Goal: Task Accomplishment & Management: Manage account settings

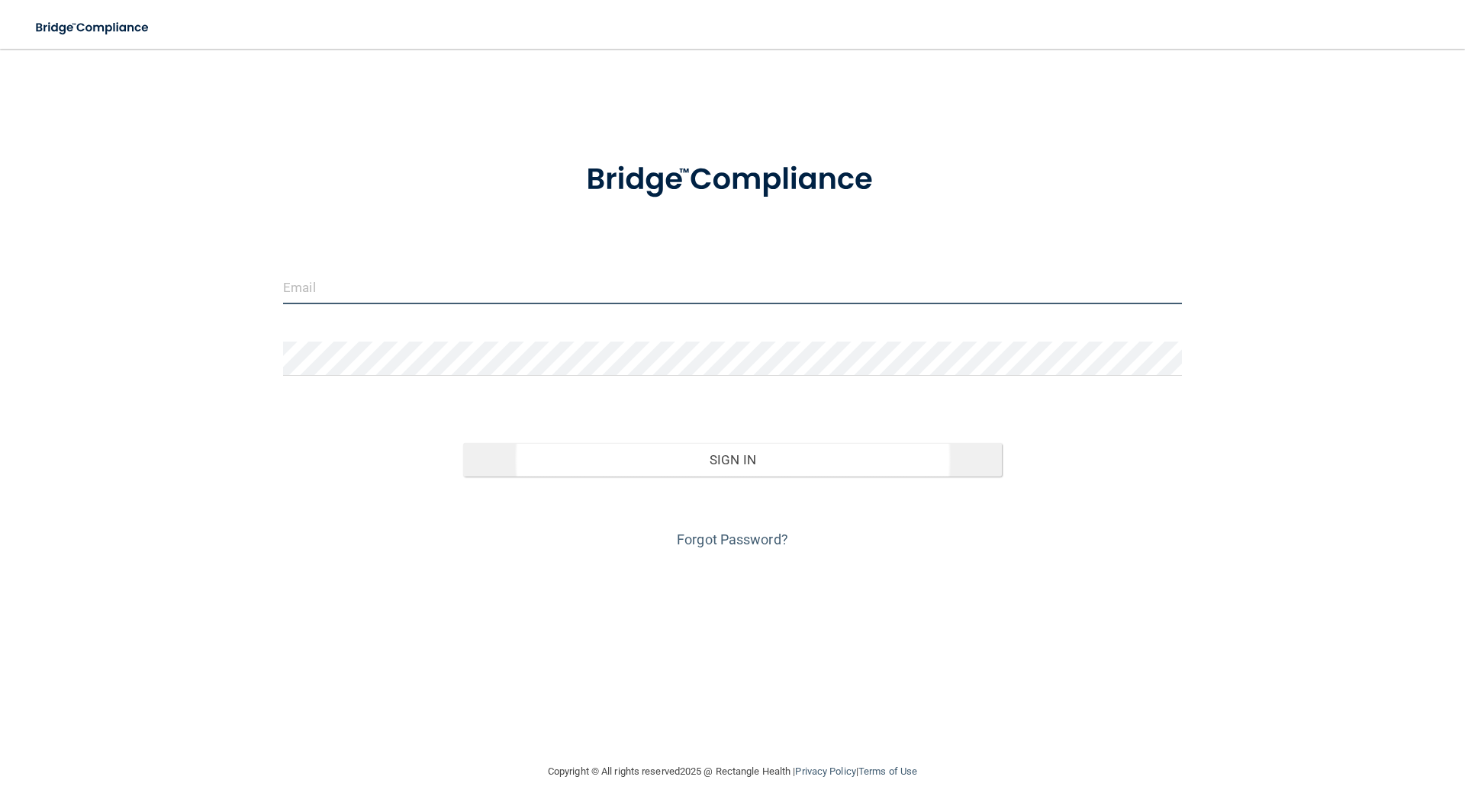
type input "[EMAIL_ADDRESS][DOMAIN_NAME]"
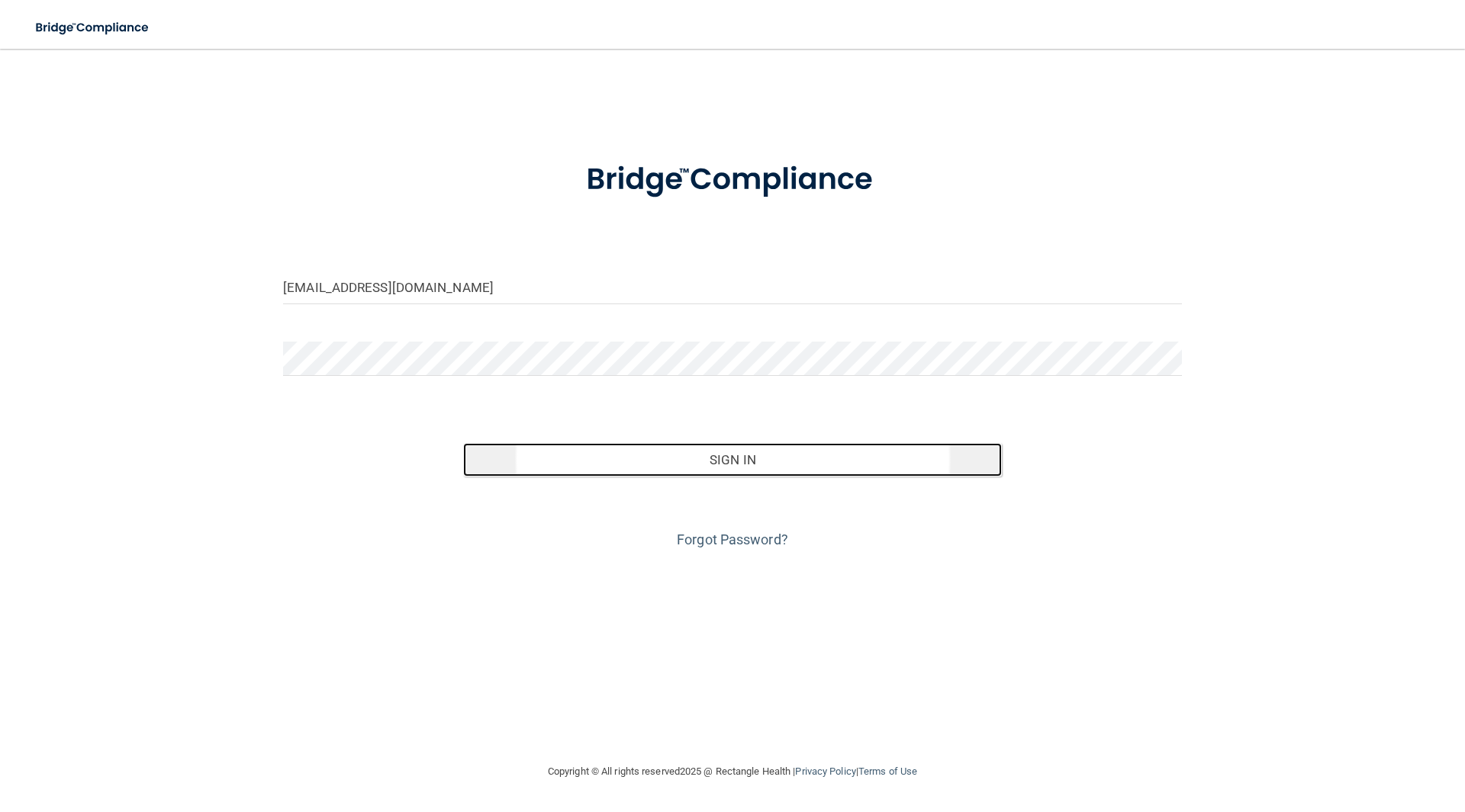
click at [705, 461] on button "Sign In" at bounding box center [733, 460] width 540 height 34
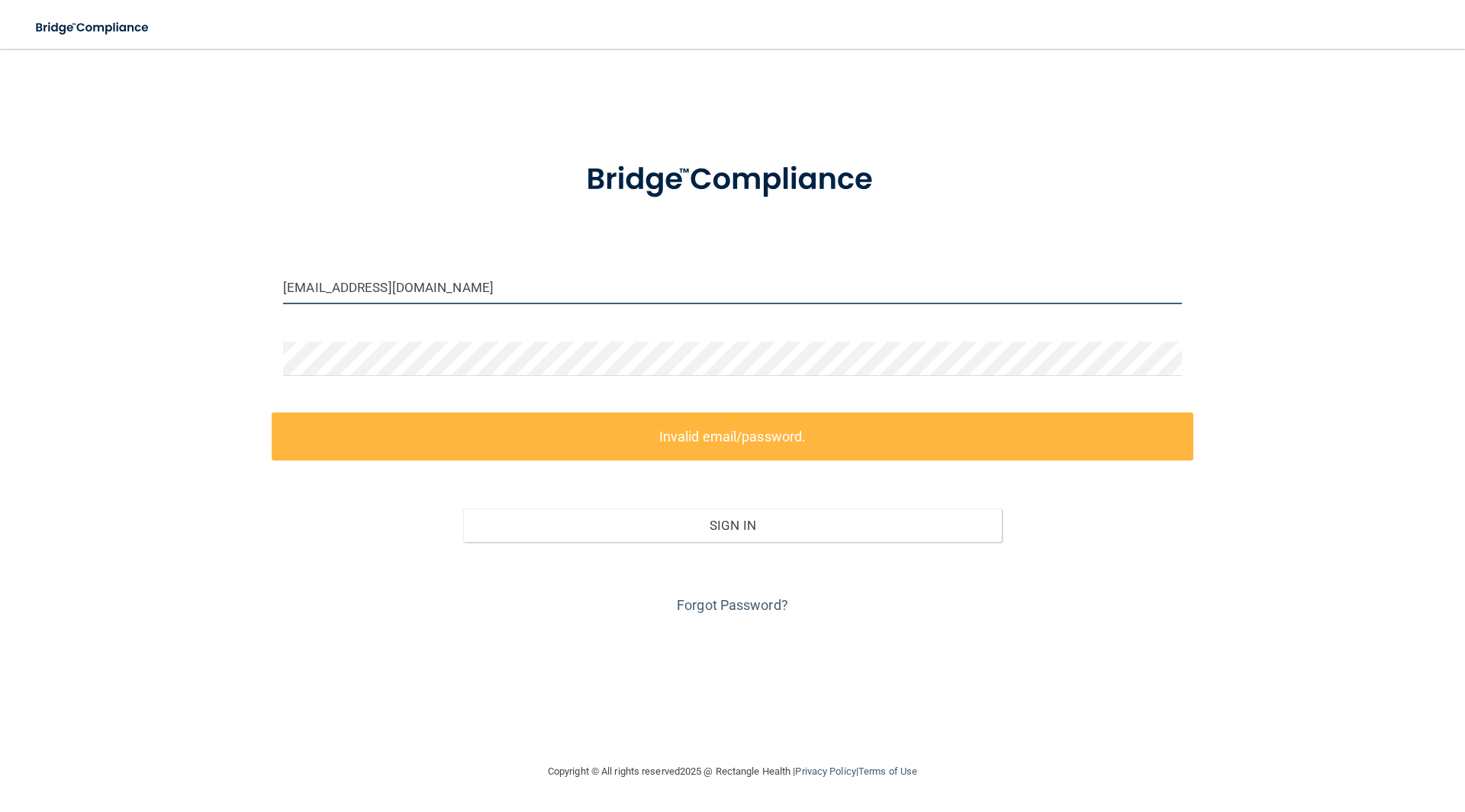
click at [457, 291] on input "[EMAIL_ADDRESS][DOMAIN_NAME]" at bounding box center [732, 287] width 899 height 35
drag, startPoint x: 440, startPoint y: 285, endPoint x: 124, endPoint y: 299, distance: 316.3
click at [124, 299] on div "[EMAIL_ADDRESS][DOMAIN_NAME] Invalid email/password. You don't have permission …" at bounding box center [732, 406] width 1404 height 684
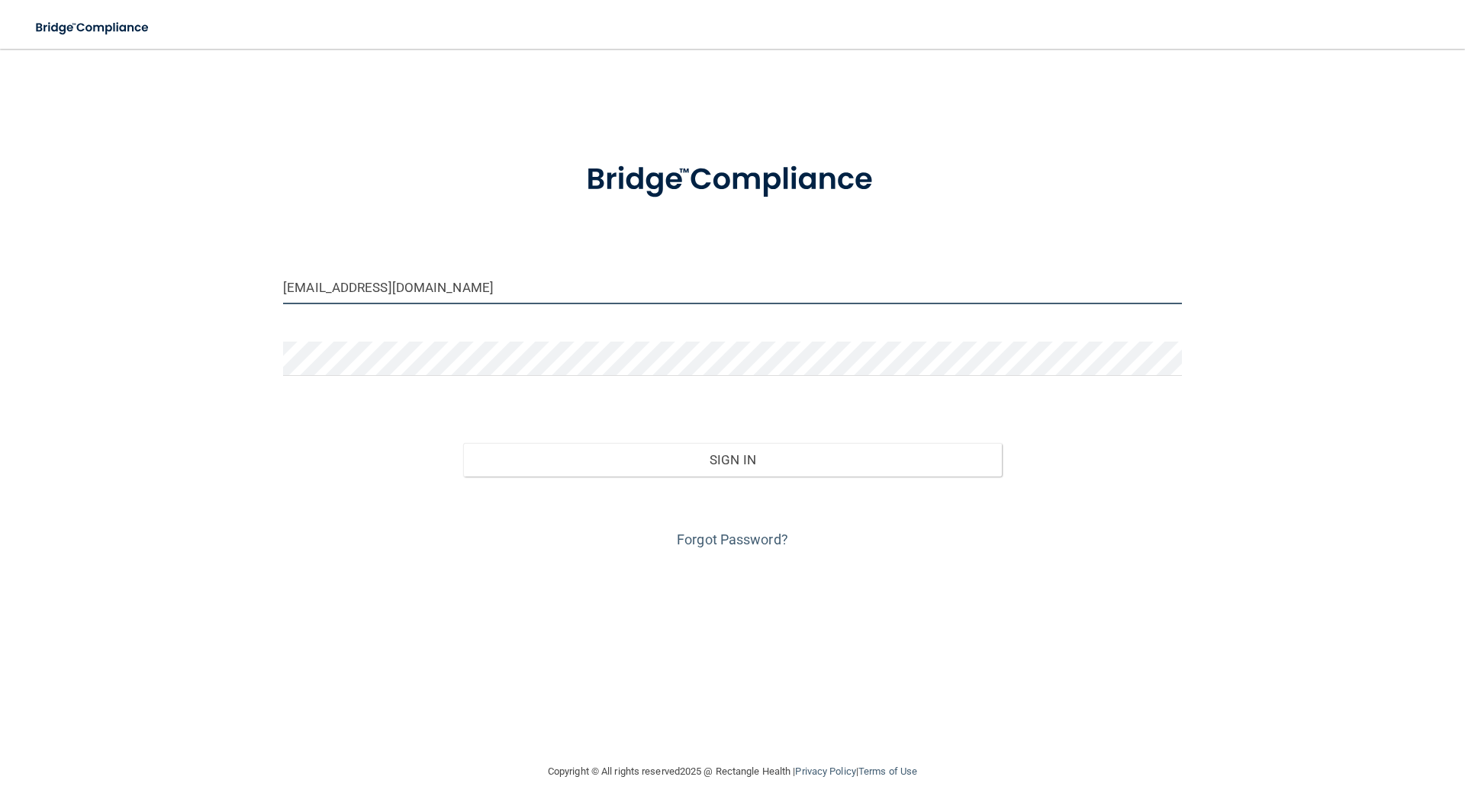
type input "[EMAIL_ADDRESS][DOMAIN_NAME]"
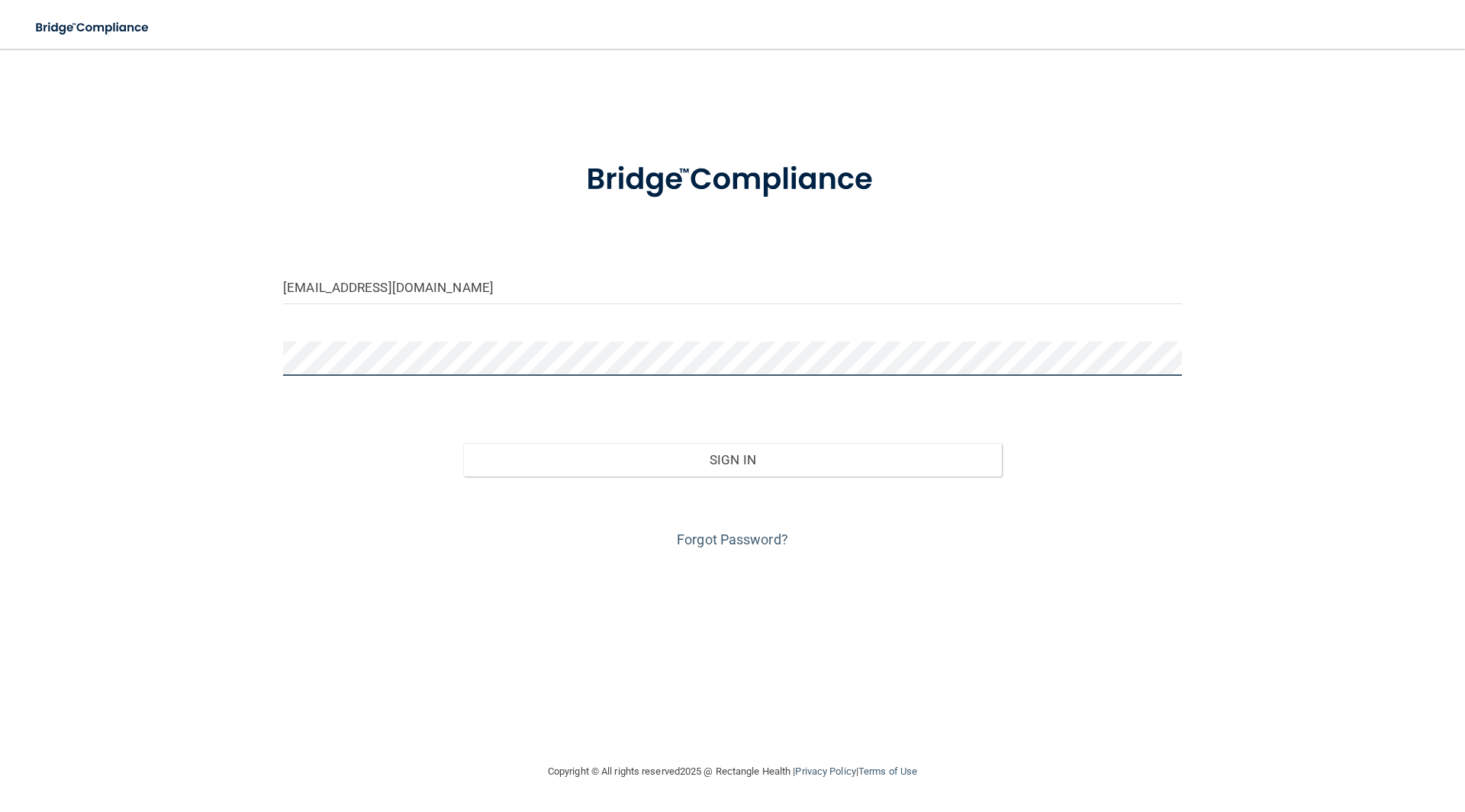
click at [230, 365] on div "[EMAIL_ADDRESS][DOMAIN_NAME] Invalid email/password. You don't have permission …" at bounding box center [732, 406] width 1404 height 684
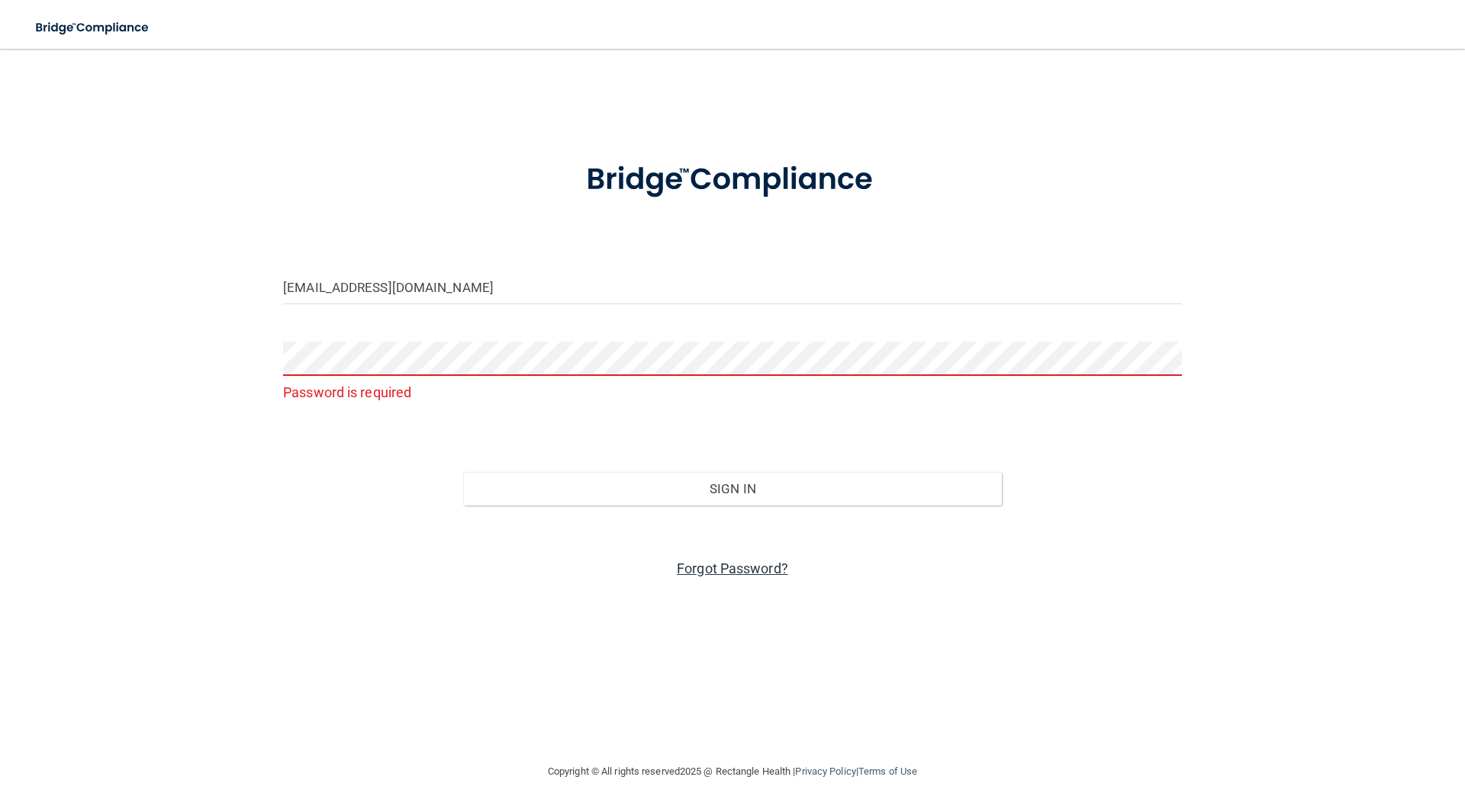
click at [735, 568] on link "Forgot Password?" at bounding box center [732, 568] width 111 height 16
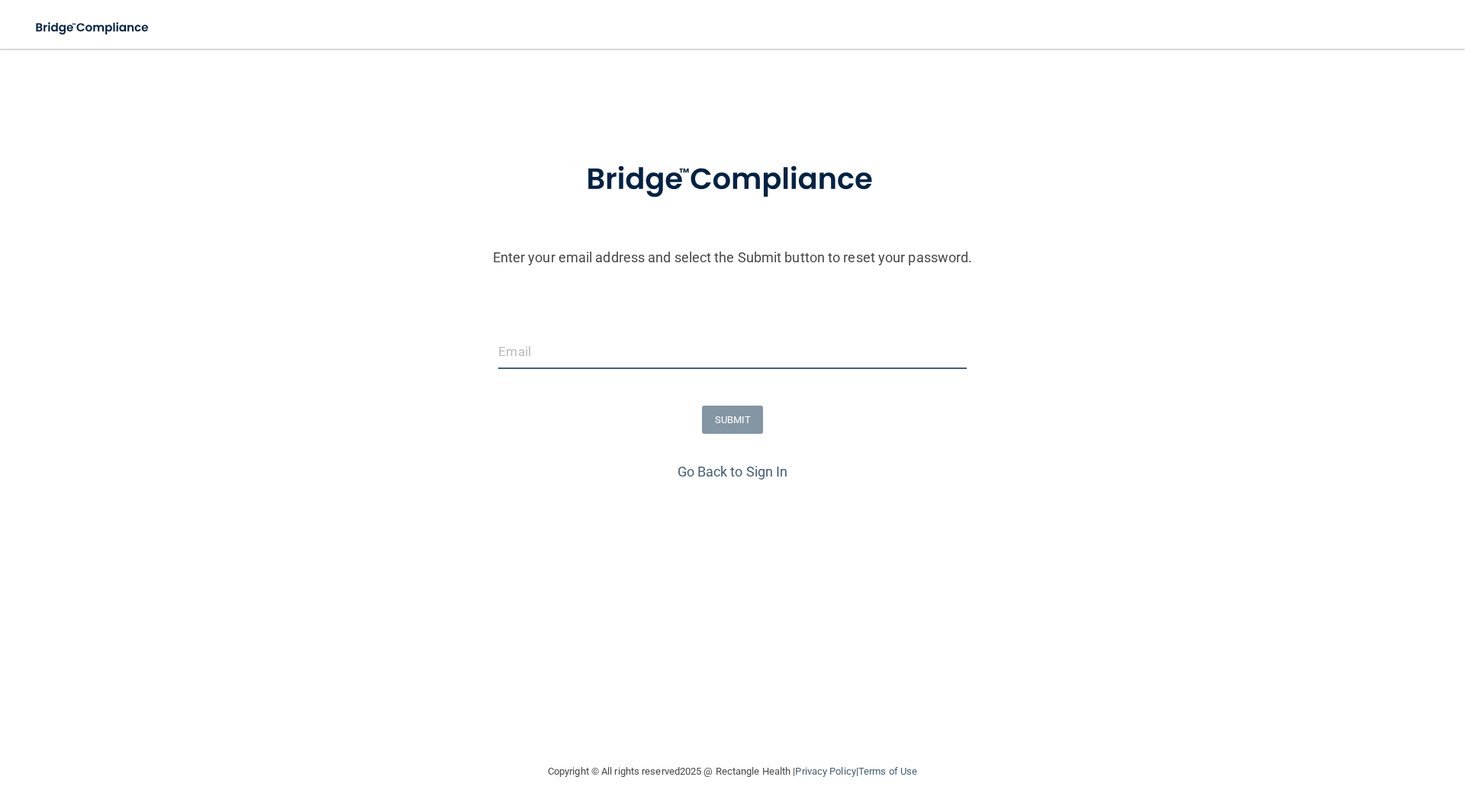
click at [571, 349] on input "email" at bounding box center [732, 352] width 467 height 35
type input "[EMAIL_ADDRESS][DOMAIN_NAME]"
click at [726, 417] on button "SUBMIT" at bounding box center [732, 420] width 62 height 28
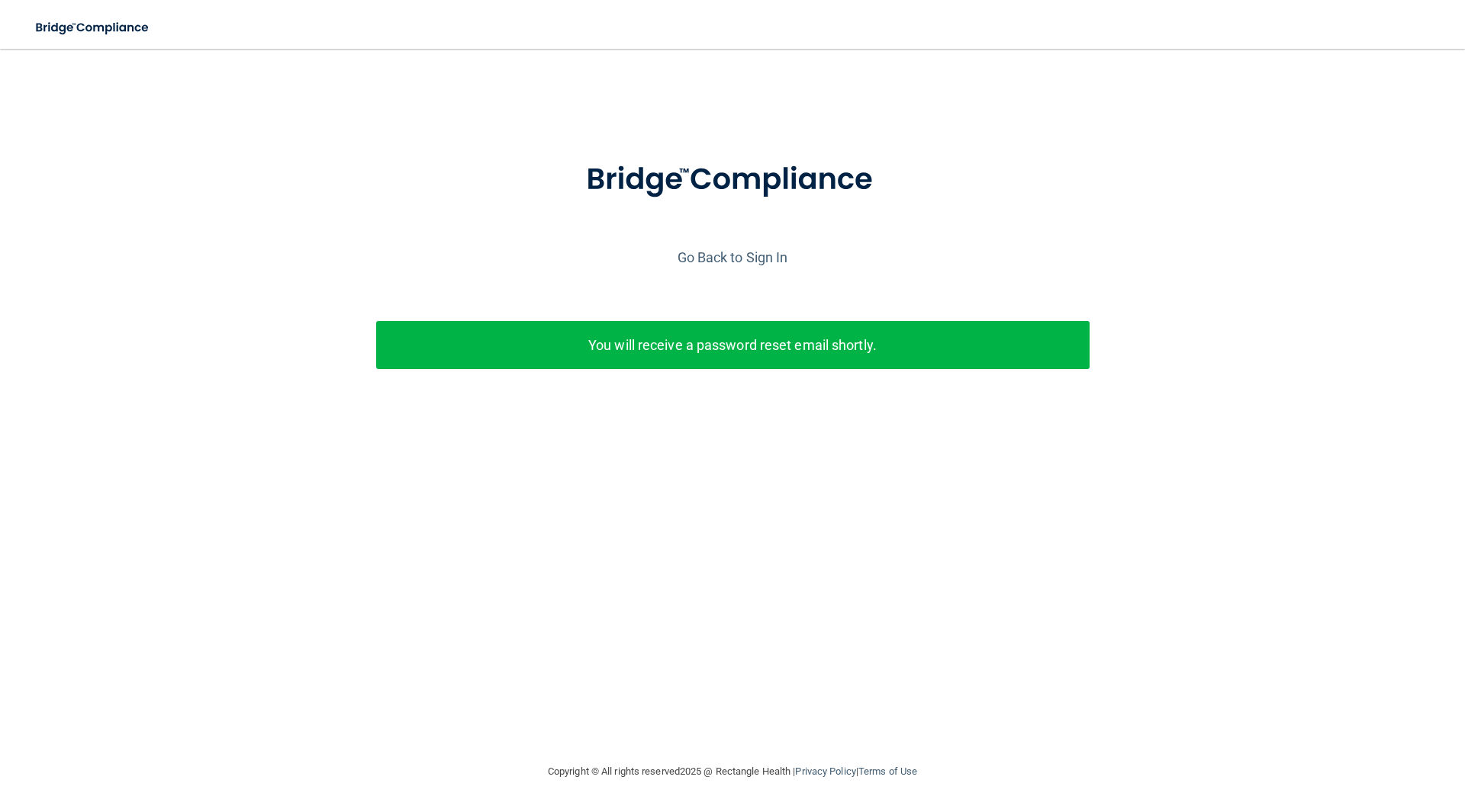
click at [756, 351] on p "You will receive a password reset email shortly." at bounding box center [732, 345] width 691 height 26
click at [730, 341] on p "You will receive a password reset email shortly." at bounding box center [732, 345] width 691 height 26
click at [716, 255] on link "Go Back to Sign In" at bounding box center [732, 257] width 110 height 16
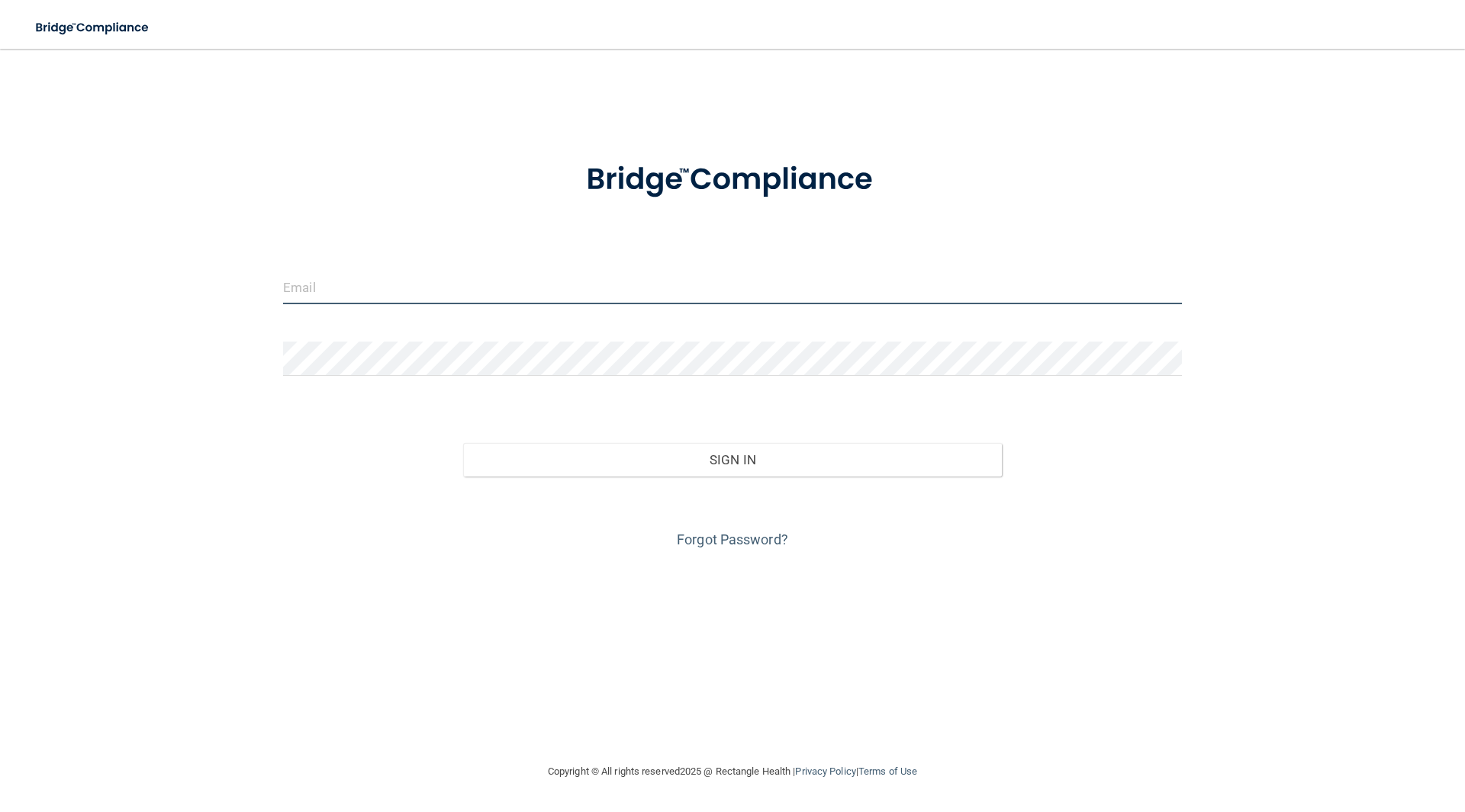
type input "[EMAIL_ADDRESS][DOMAIN_NAME]"
drag, startPoint x: 467, startPoint y: 295, endPoint x: 44, endPoint y: 341, distance: 425.5
click at [63, 341] on div "[EMAIL_ADDRESS][DOMAIN_NAME] Invalid email/password. You don't have permission …" at bounding box center [732, 406] width 1404 height 684
type input "[EMAIL_ADDRESS][DOMAIN_NAME]"
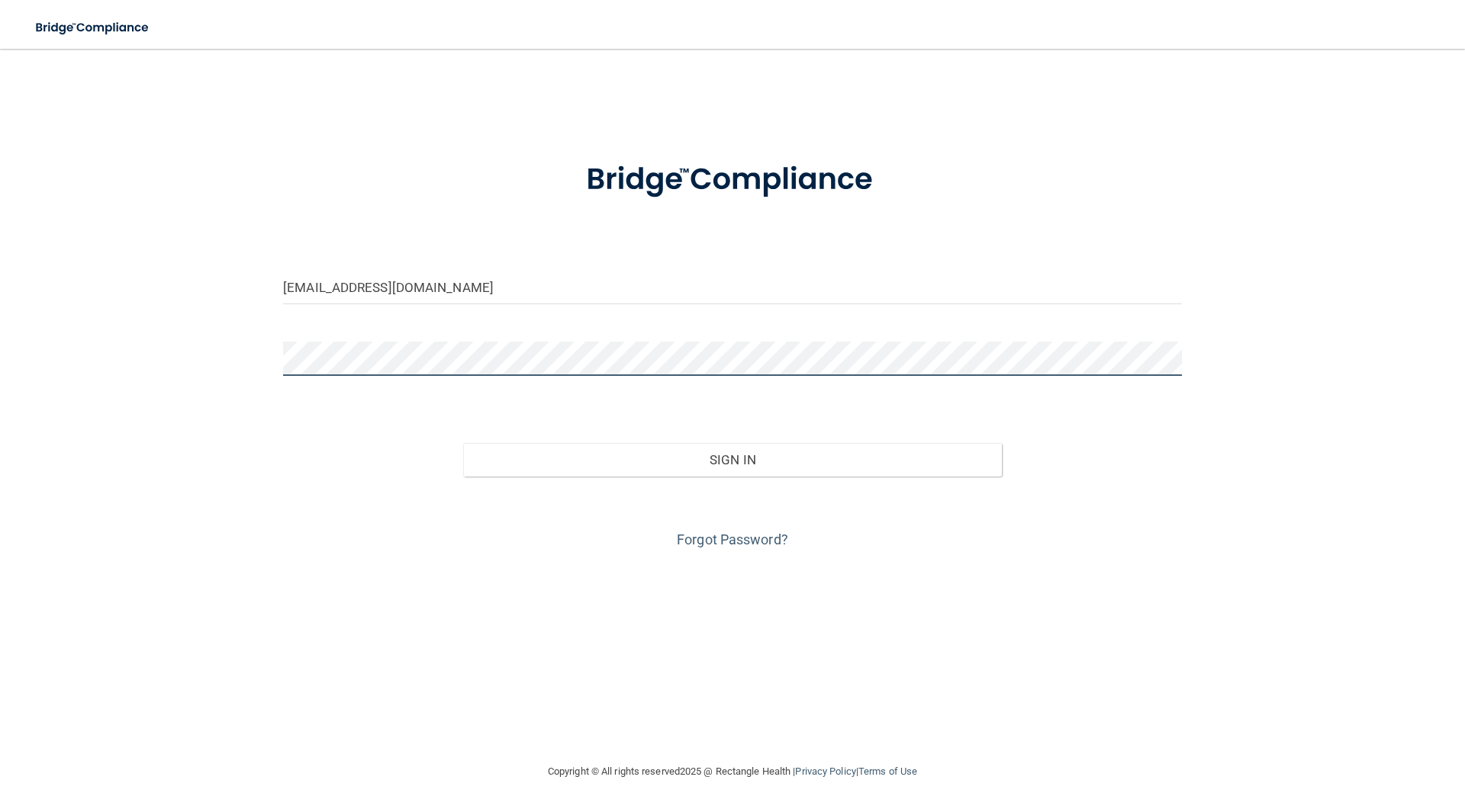
click at [230, 354] on div "[EMAIL_ADDRESS][DOMAIN_NAME] Invalid email/password. You don't have permission …" at bounding box center [732, 406] width 1404 height 684
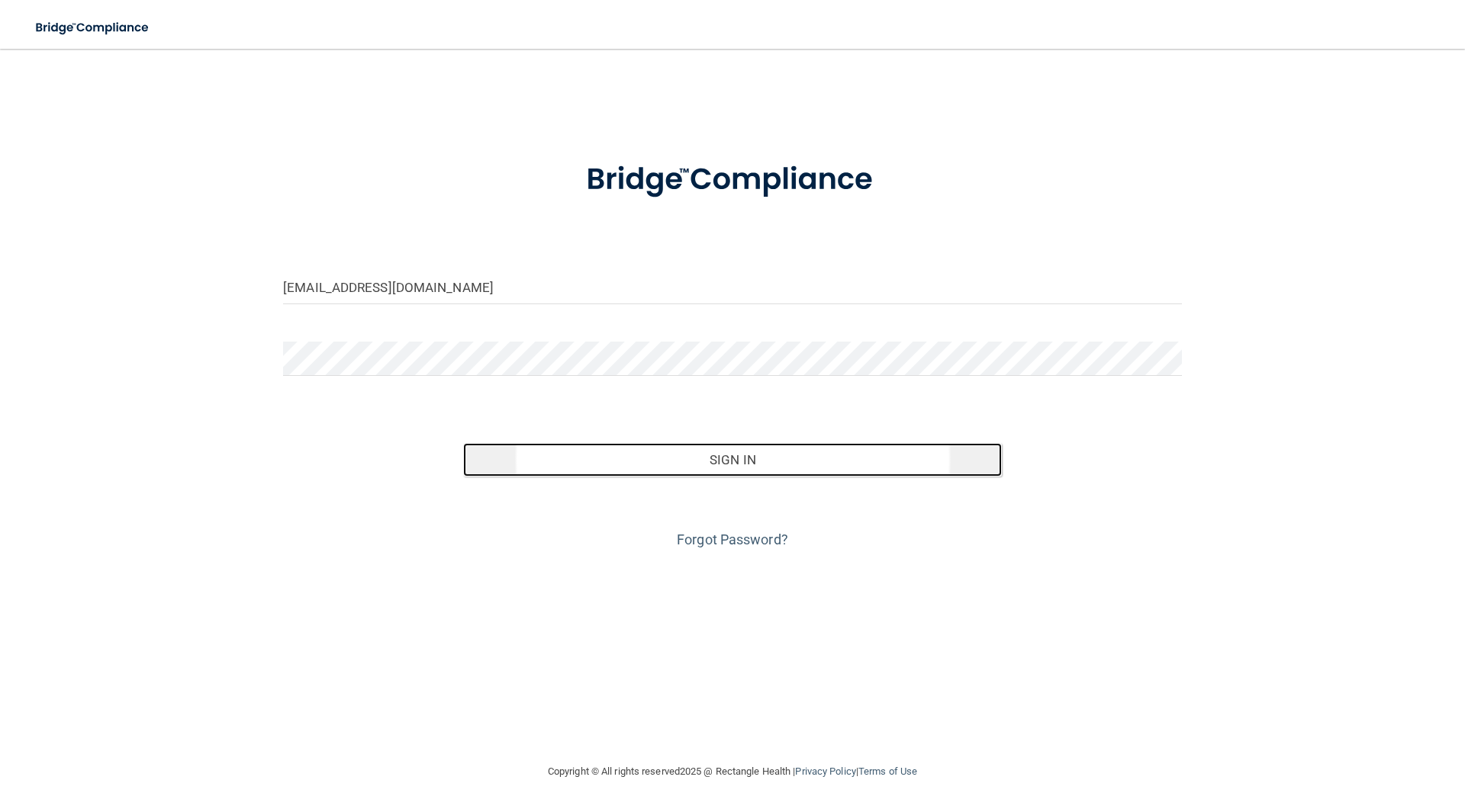
click at [708, 457] on button "Sign In" at bounding box center [733, 460] width 540 height 34
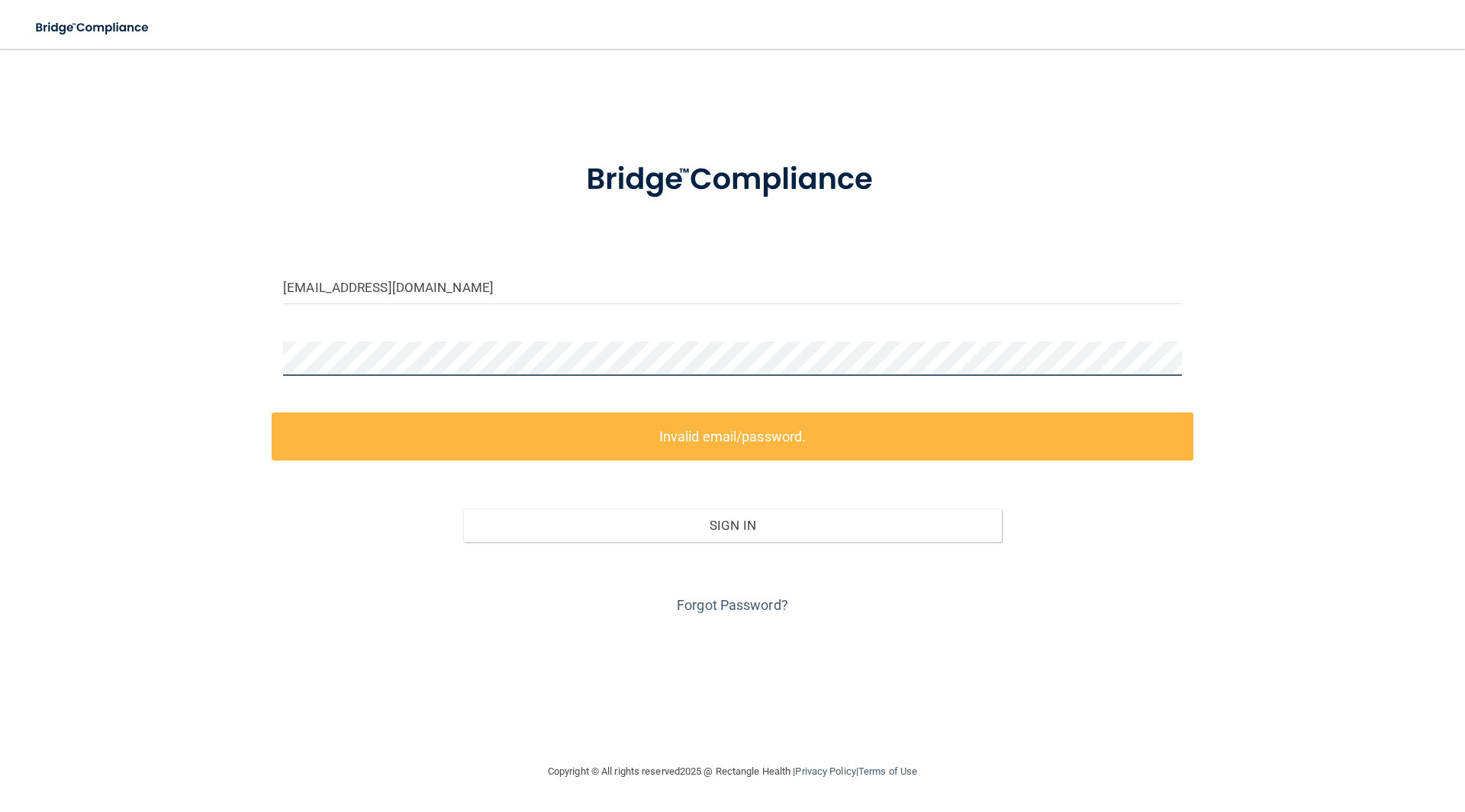
click at [215, 351] on div "[EMAIL_ADDRESS][DOMAIN_NAME] Invalid email/password. You don't have permission …" at bounding box center [732, 406] width 1404 height 684
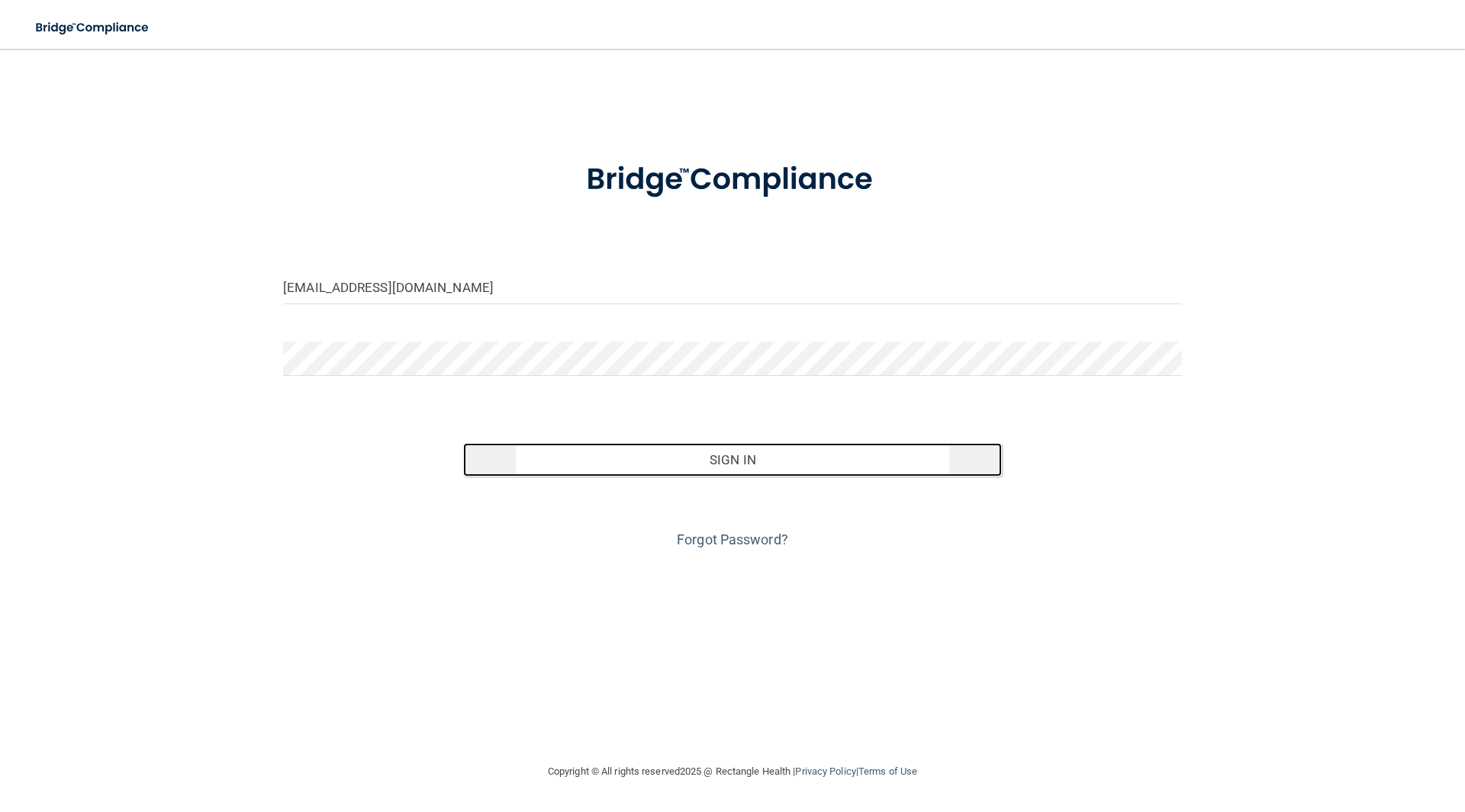
click at [695, 459] on button "Sign In" at bounding box center [733, 460] width 540 height 34
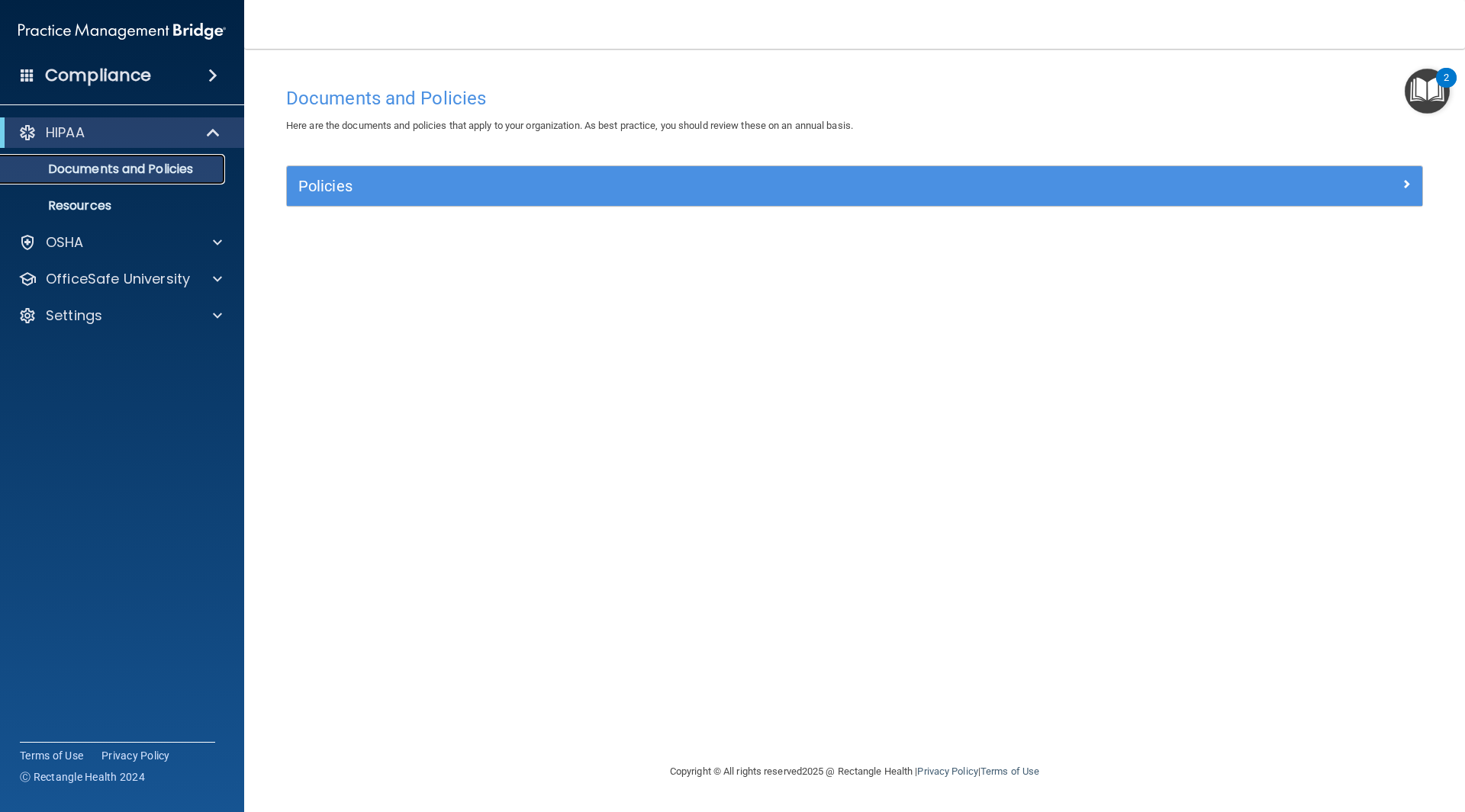
click at [212, 169] on p "Documents and Policies" at bounding box center [114, 169] width 208 height 16
click at [212, 131] on span at bounding box center [215, 132] width 13 height 18
click at [216, 168] on span at bounding box center [217, 169] width 9 height 18
click at [218, 132] on span at bounding box center [216, 132] width 9 height 18
click at [184, 170] on p "Documents and Policies" at bounding box center [114, 169] width 208 height 16
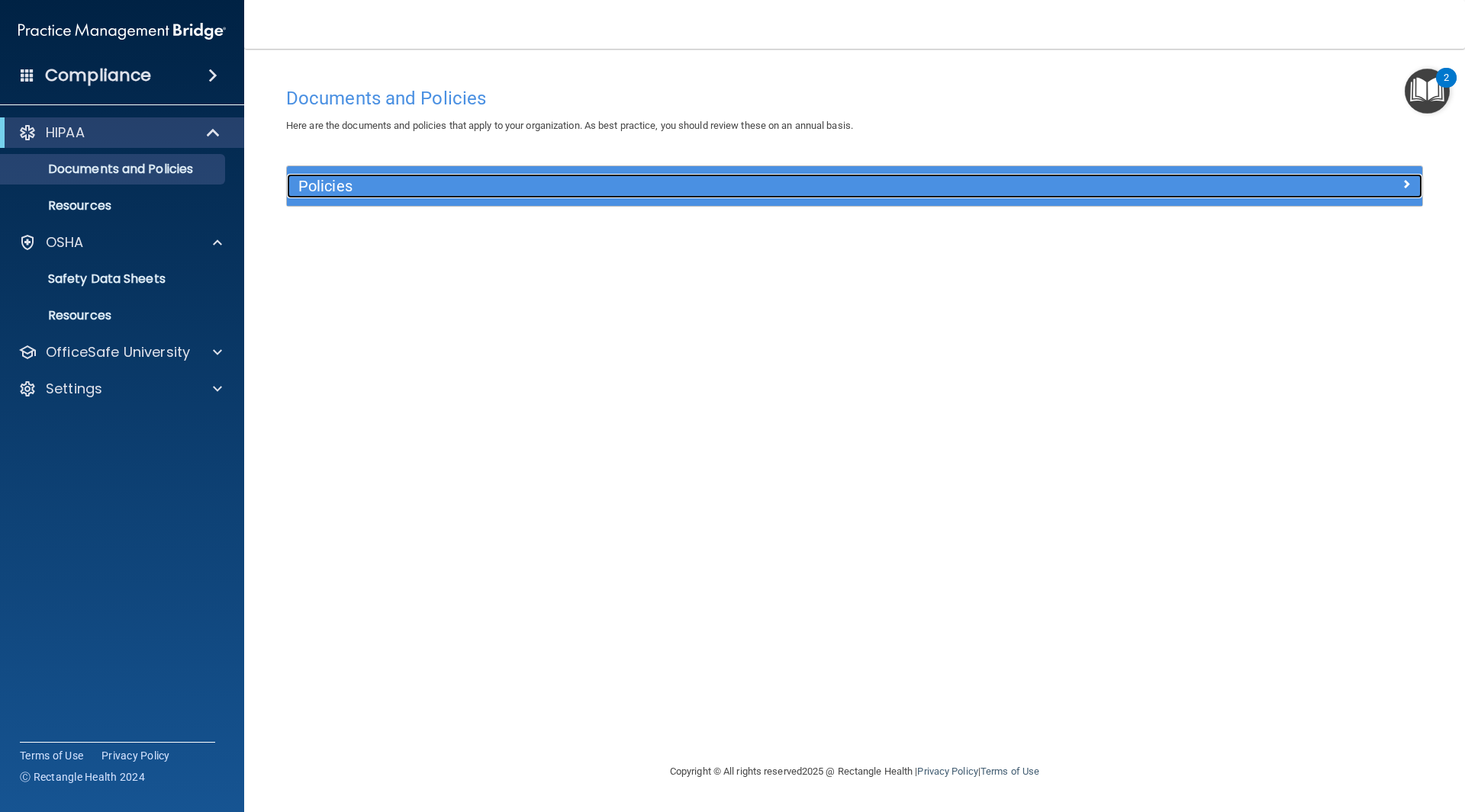
click at [326, 194] on h5 "Policies" at bounding box center [713, 186] width 829 height 16
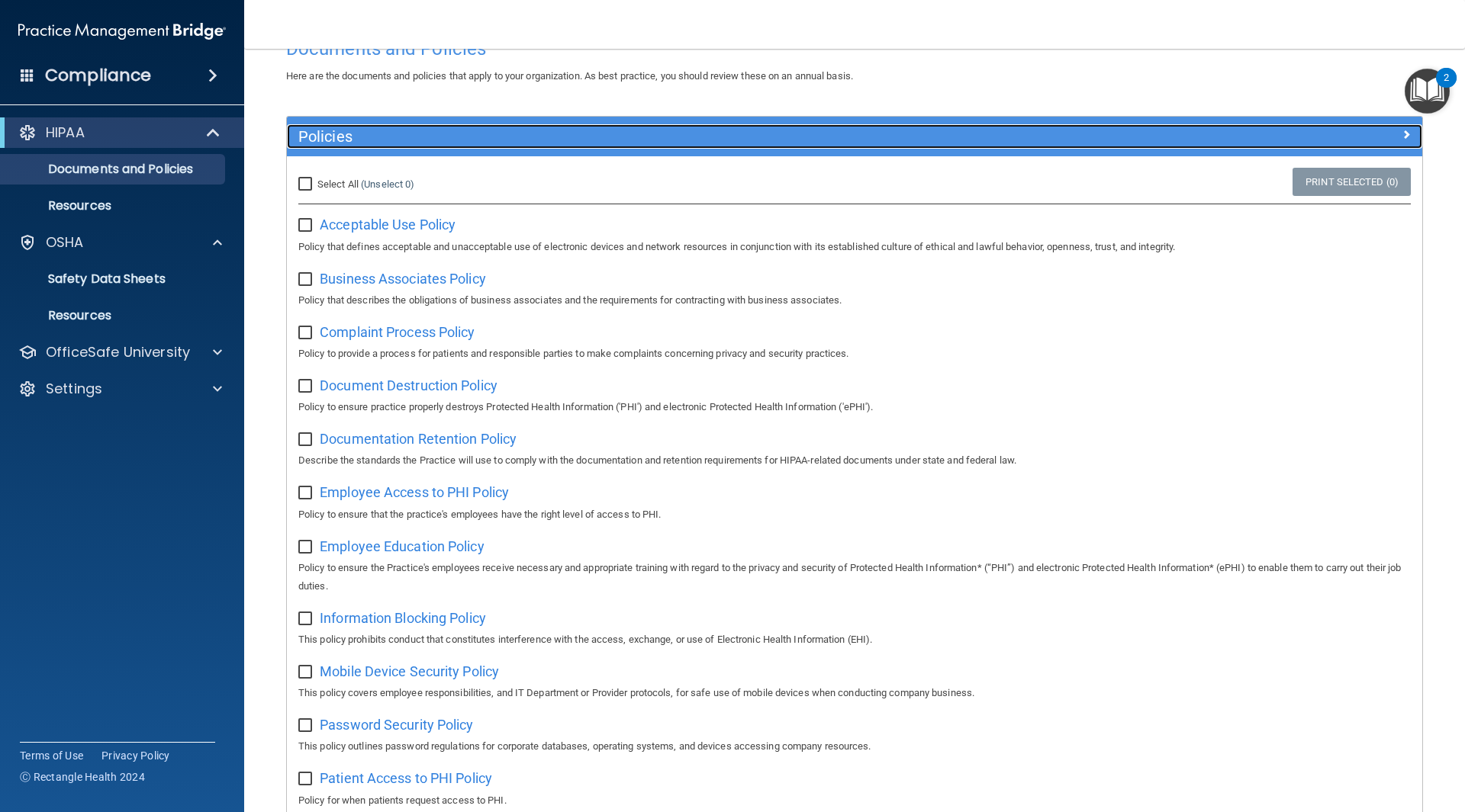
scroll to position [77, 0]
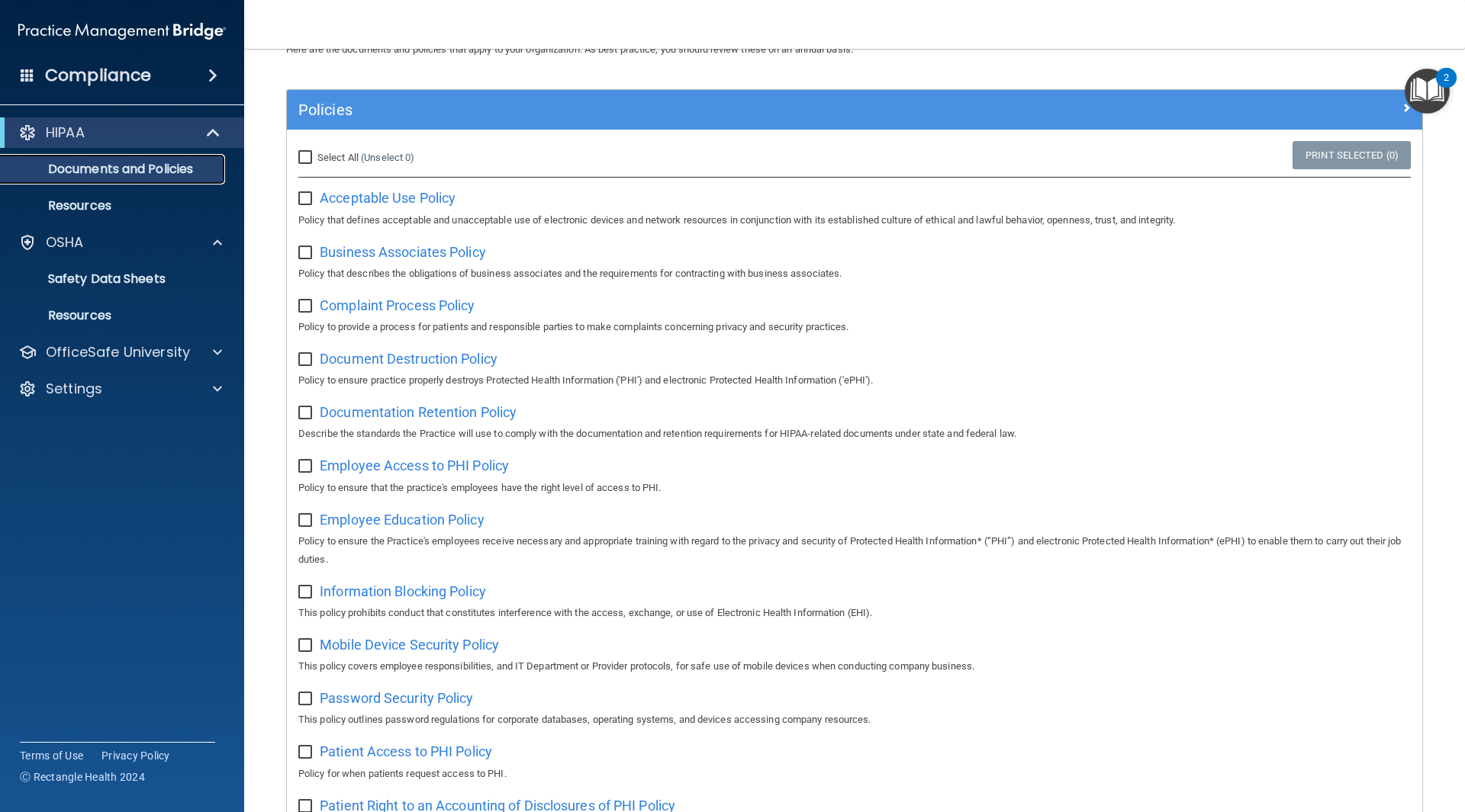
click at [201, 161] on link "Documents and Policies" at bounding box center [105, 169] width 240 height 30
click at [218, 132] on span at bounding box center [215, 132] width 13 height 18
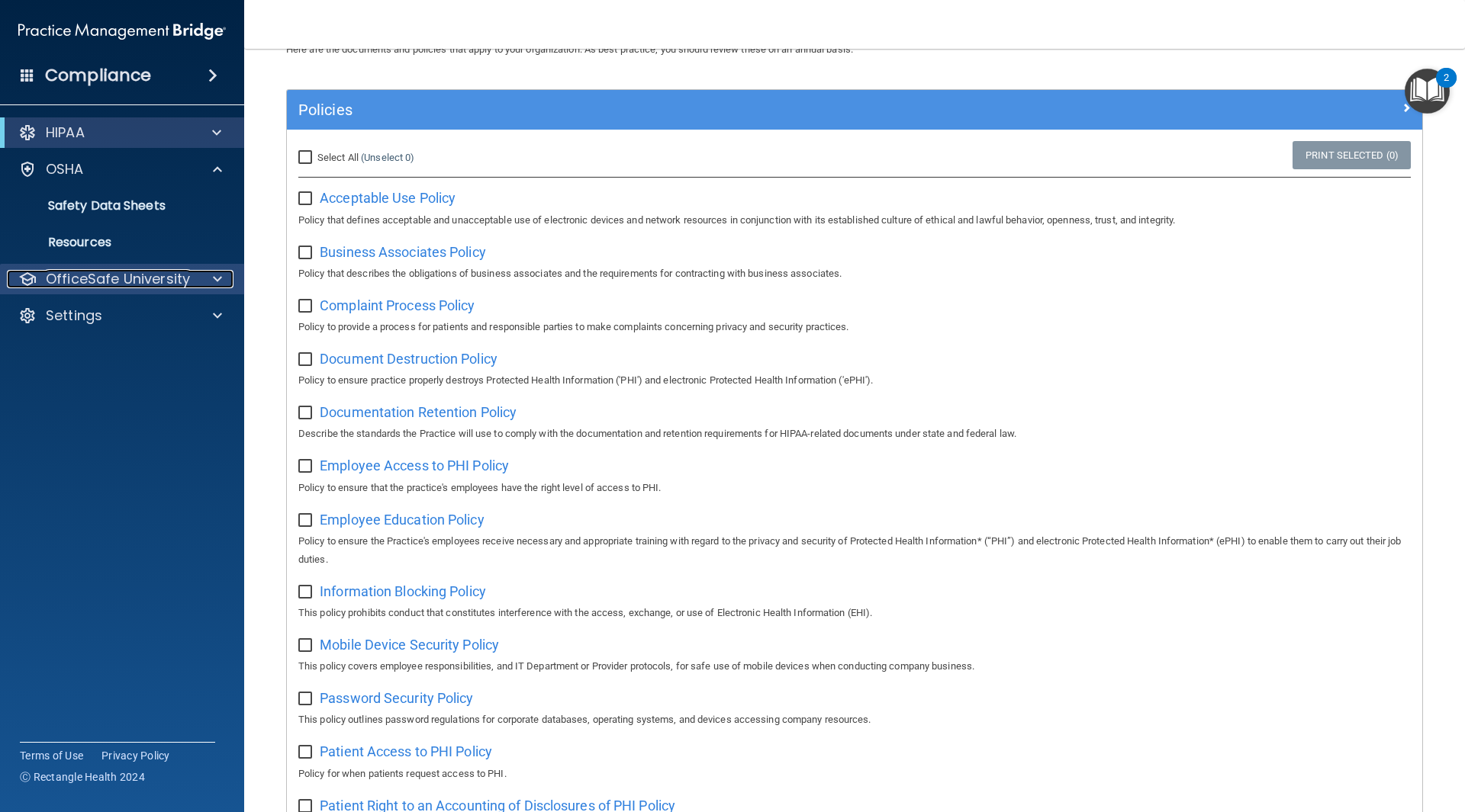
click at [222, 277] on div at bounding box center [215, 279] width 38 height 18
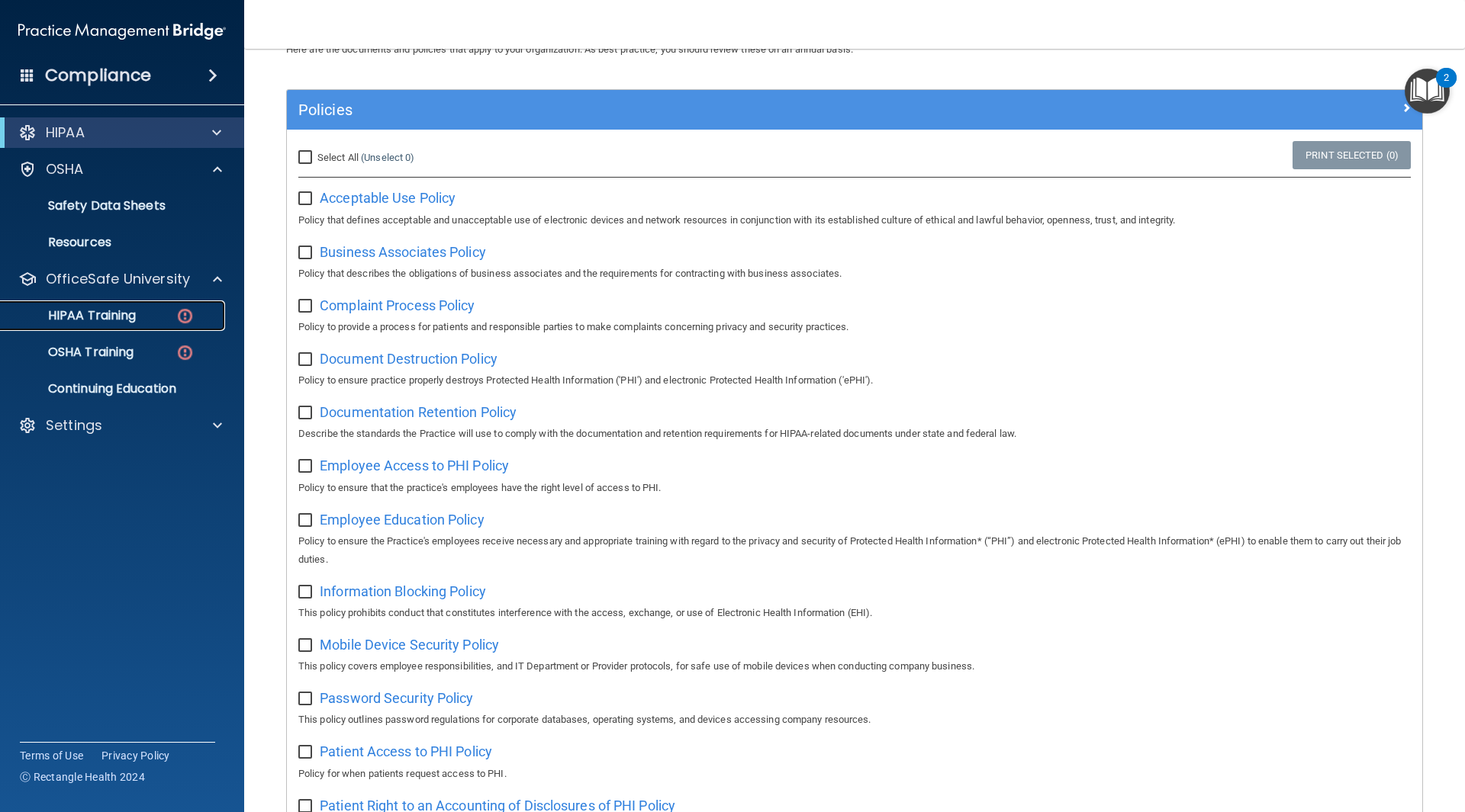
click at [185, 313] on img at bounding box center [184, 316] width 19 height 19
